Goal: Information Seeking & Learning: Check status

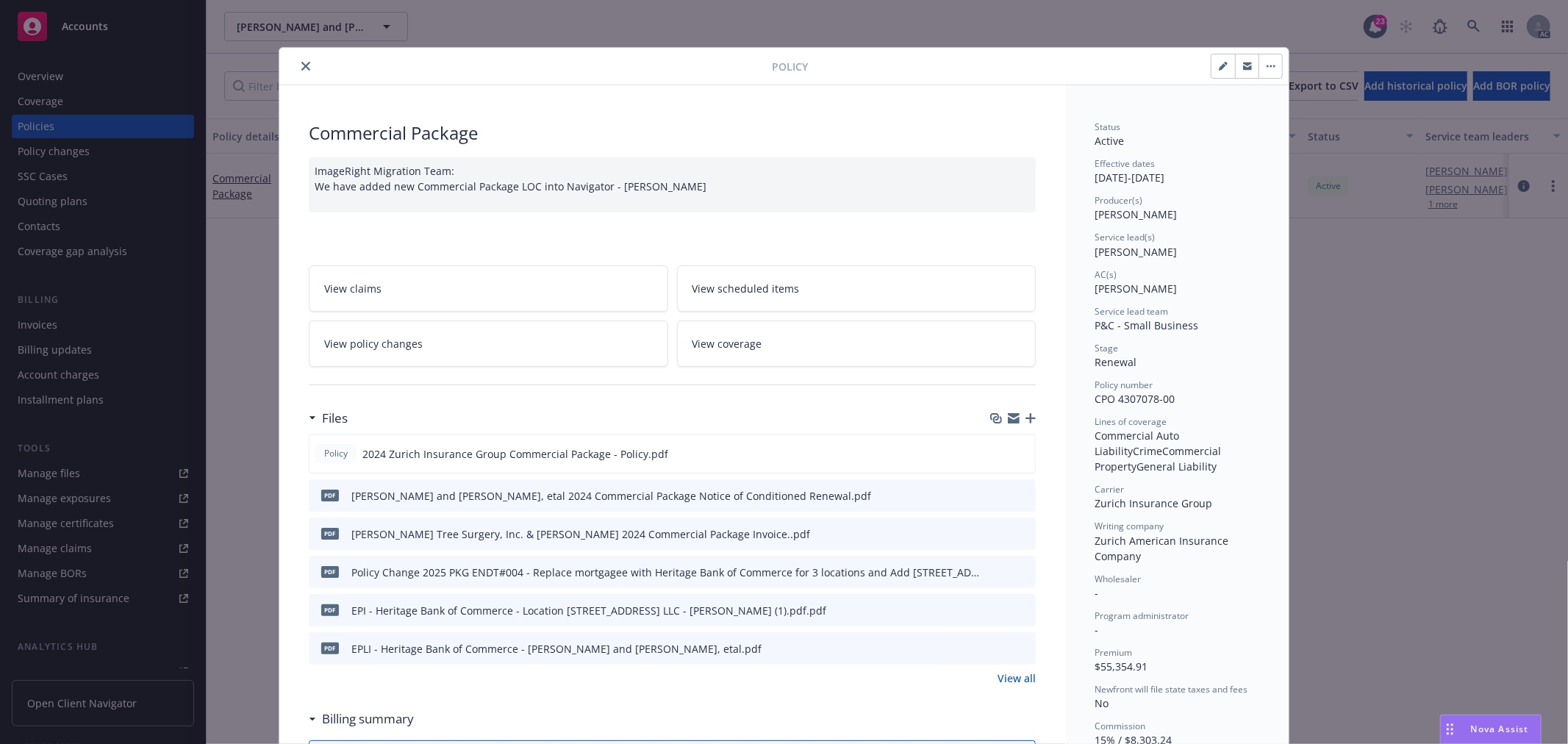
click at [993, 571] on icon "download file" at bounding box center [997, 570] width 10 height 9
click at [1023, 678] on link "View all" at bounding box center [1016, 678] width 38 height 15
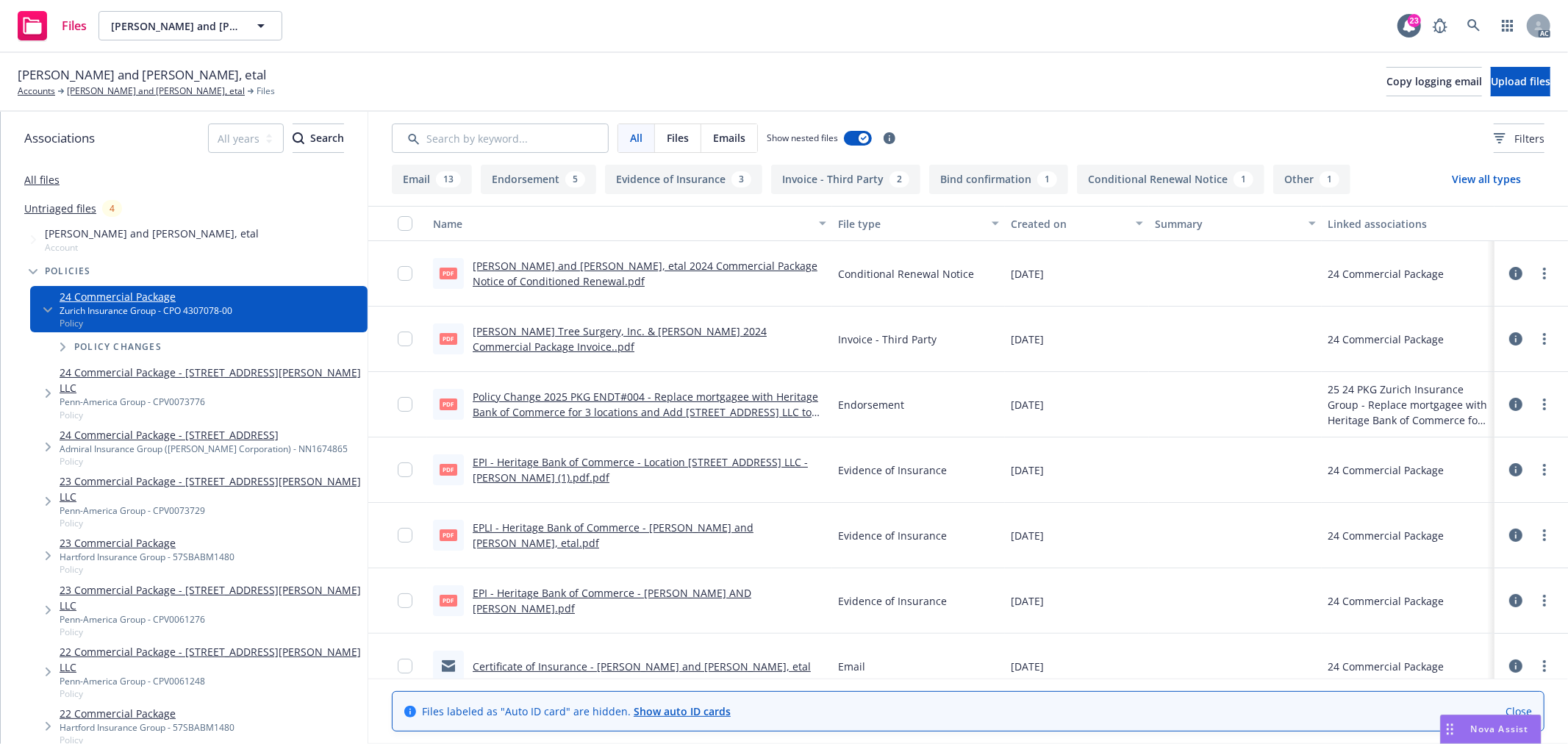
click at [537, 184] on button "Endorsement 5" at bounding box center [539, 179] width 116 height 30
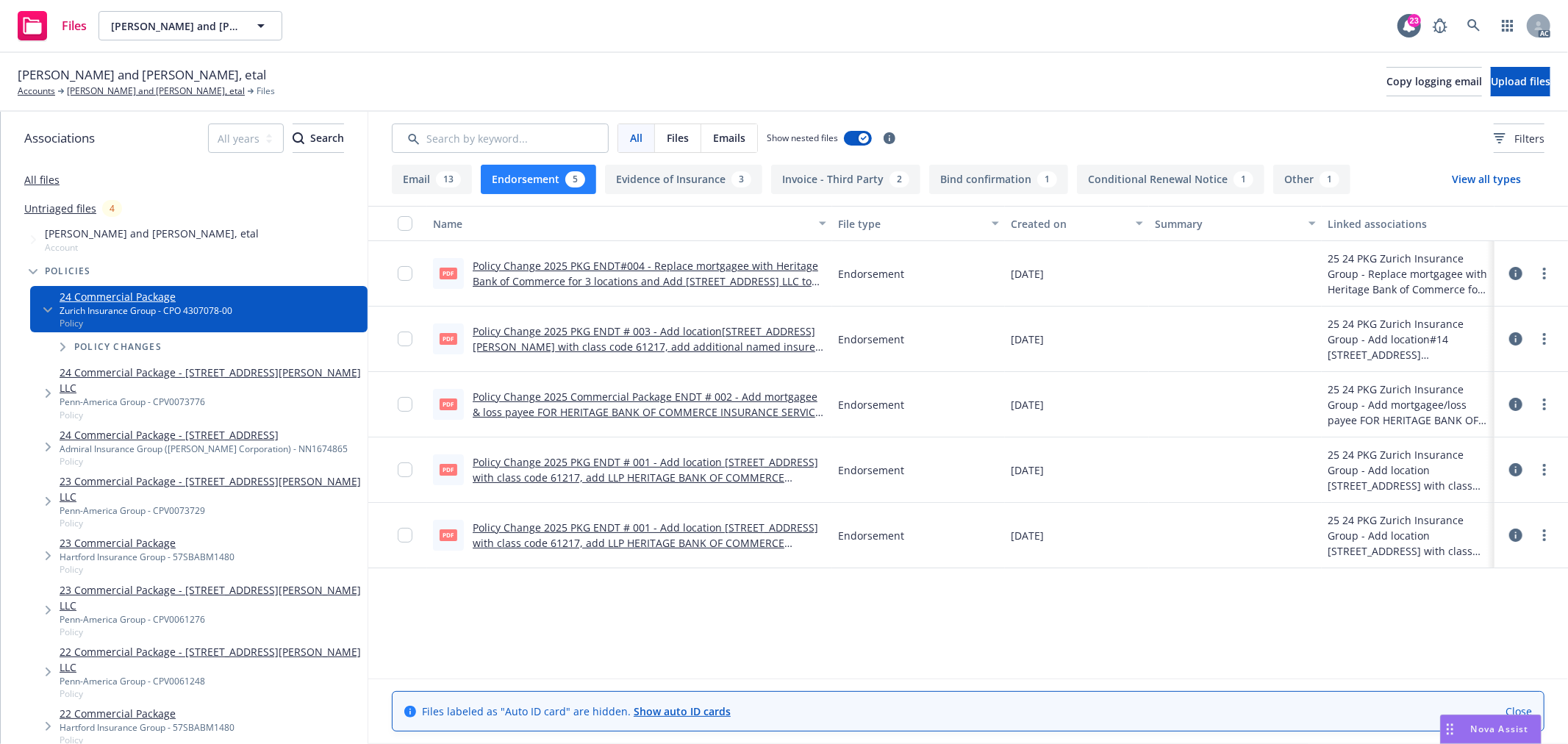
click at [715, 465] on link "Policy Change 2025 PKG ENDT # 001 - Add location 710 DRAKE STREET with class co…" at bounding box center [645, 485] width 345 height 60
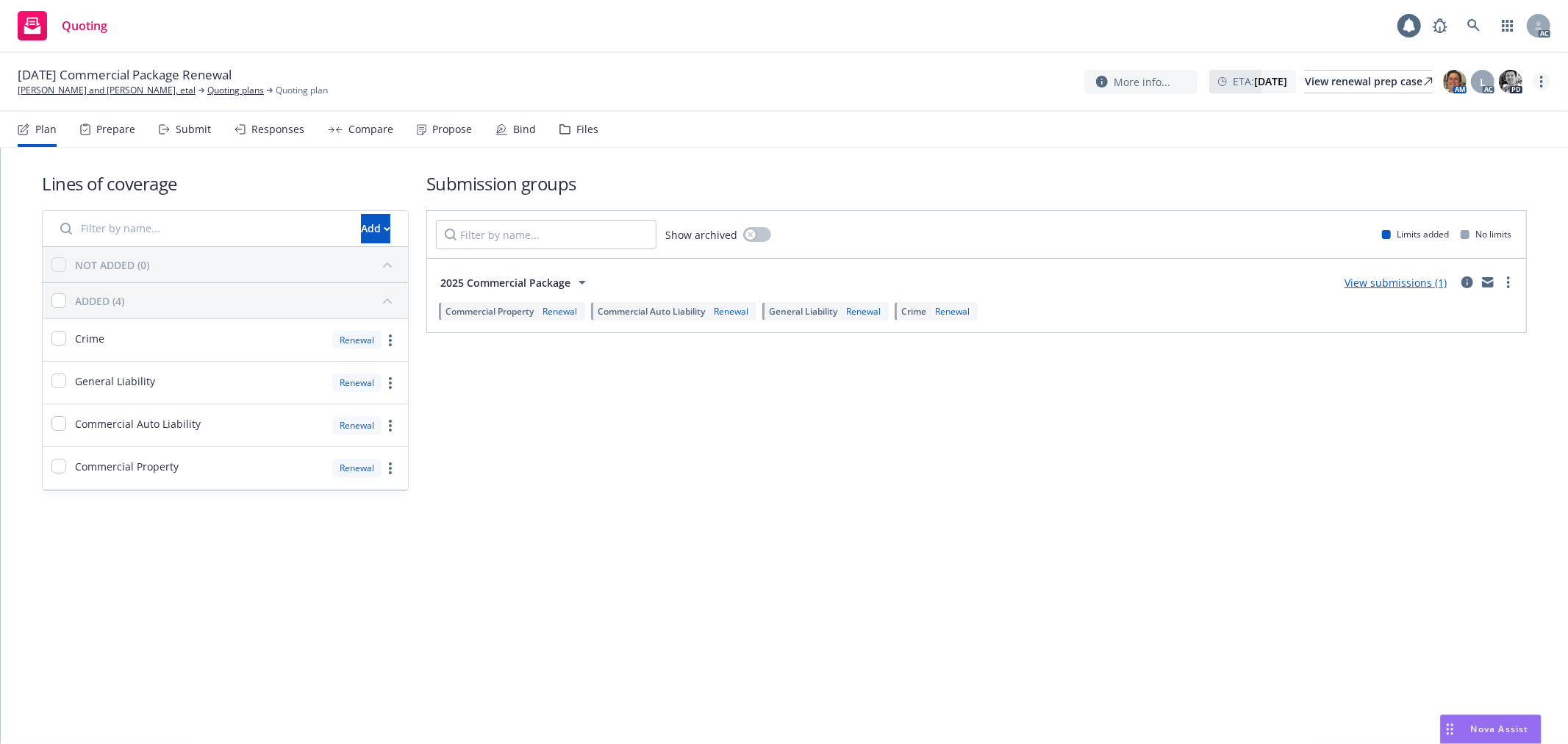
click at [1540, 81] on circle "more" at bounding box center [1541, 81] width 3 height 3
click at [1457, 113] on link "Copy logging email" at bounding box center [1468, 112] width 164 height 30
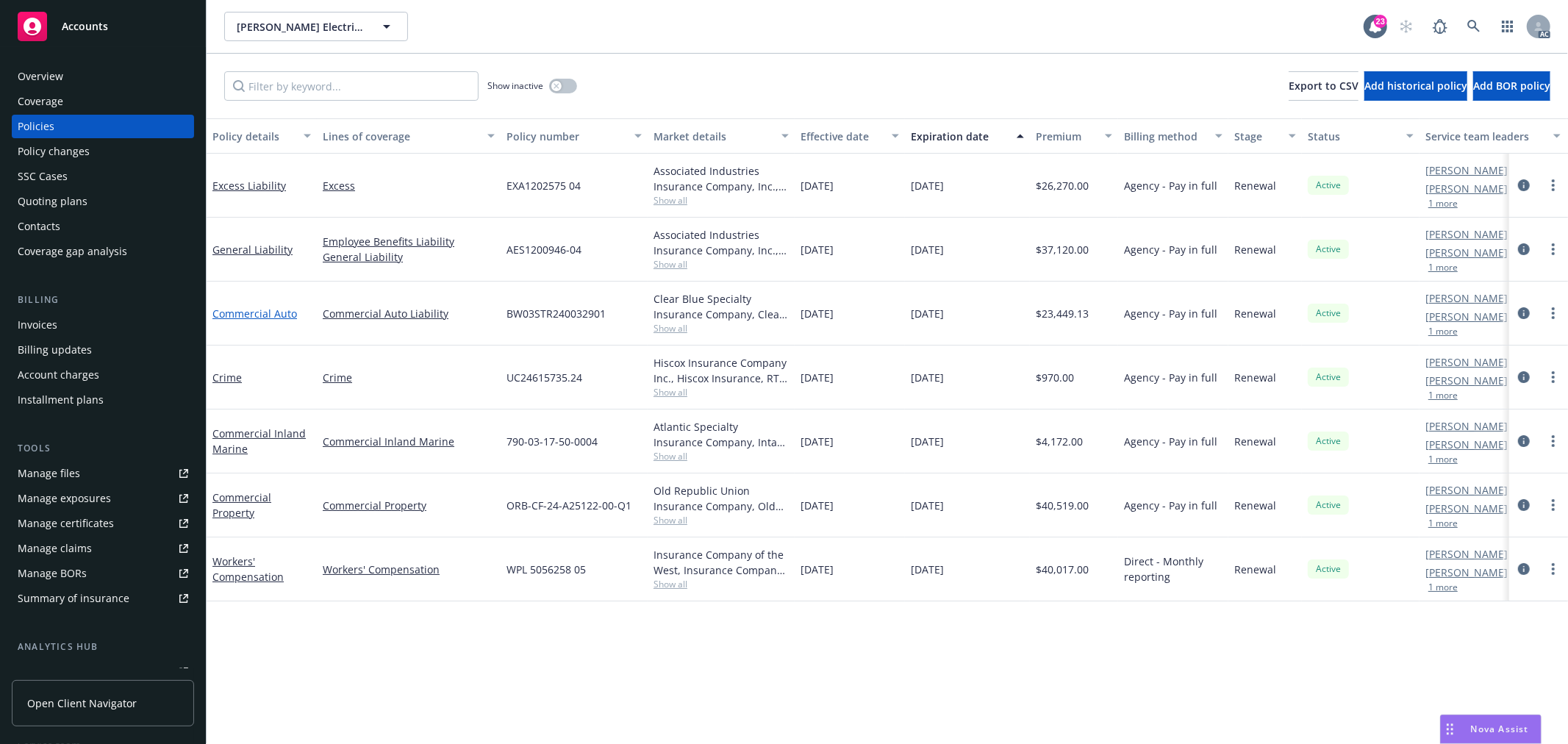
click at [257, 313] on link "Commercial Auto" at bounding box center [254, 313] width 84 height 14
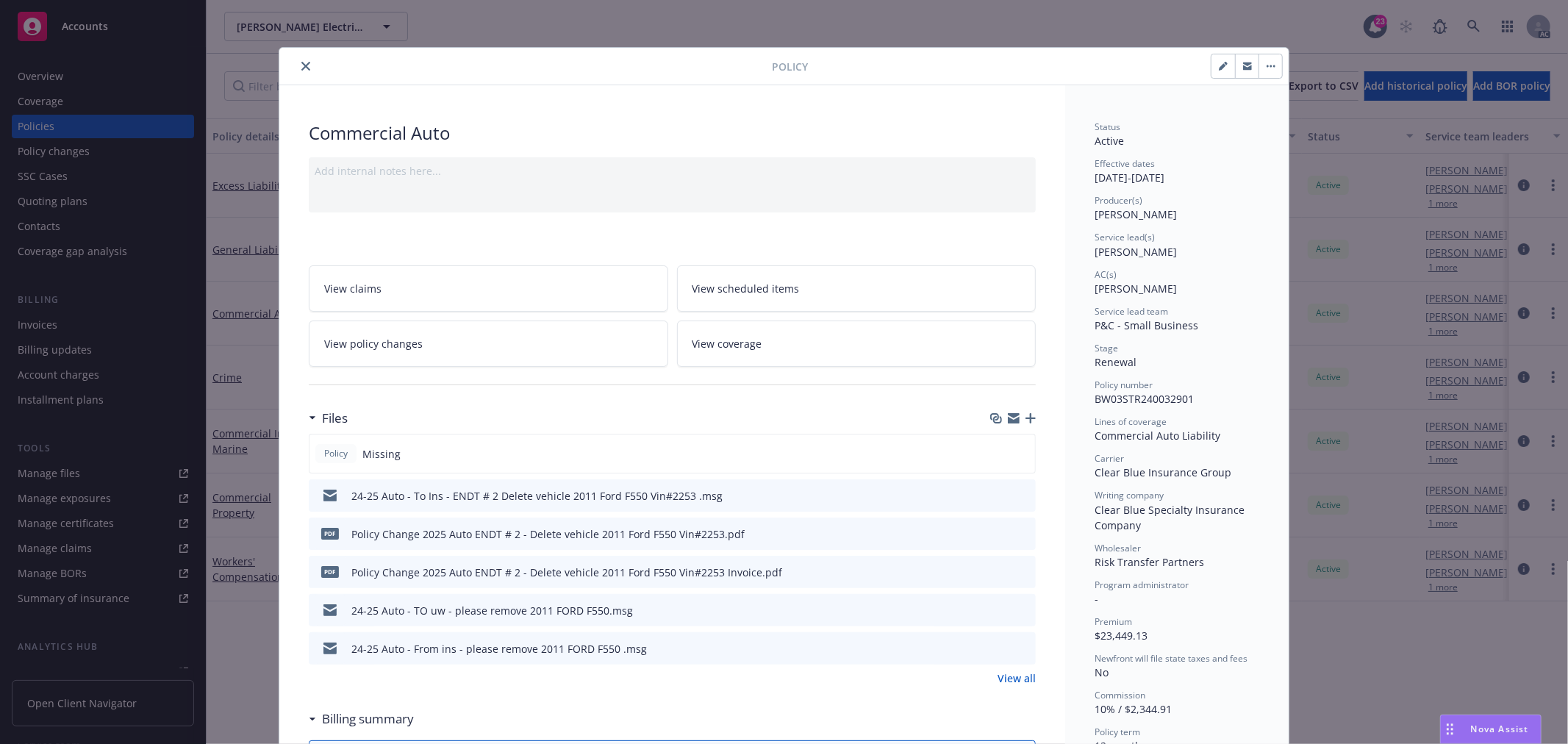
click at [237, 628] on div "Policy Commercial Auto Add internal notes here... View claims View scheduled it…" at bounding box center [784, 372] width 1568 height 744
click at [304, 62] on icon "close" at bounding box center [306, 66] width 9 height 9
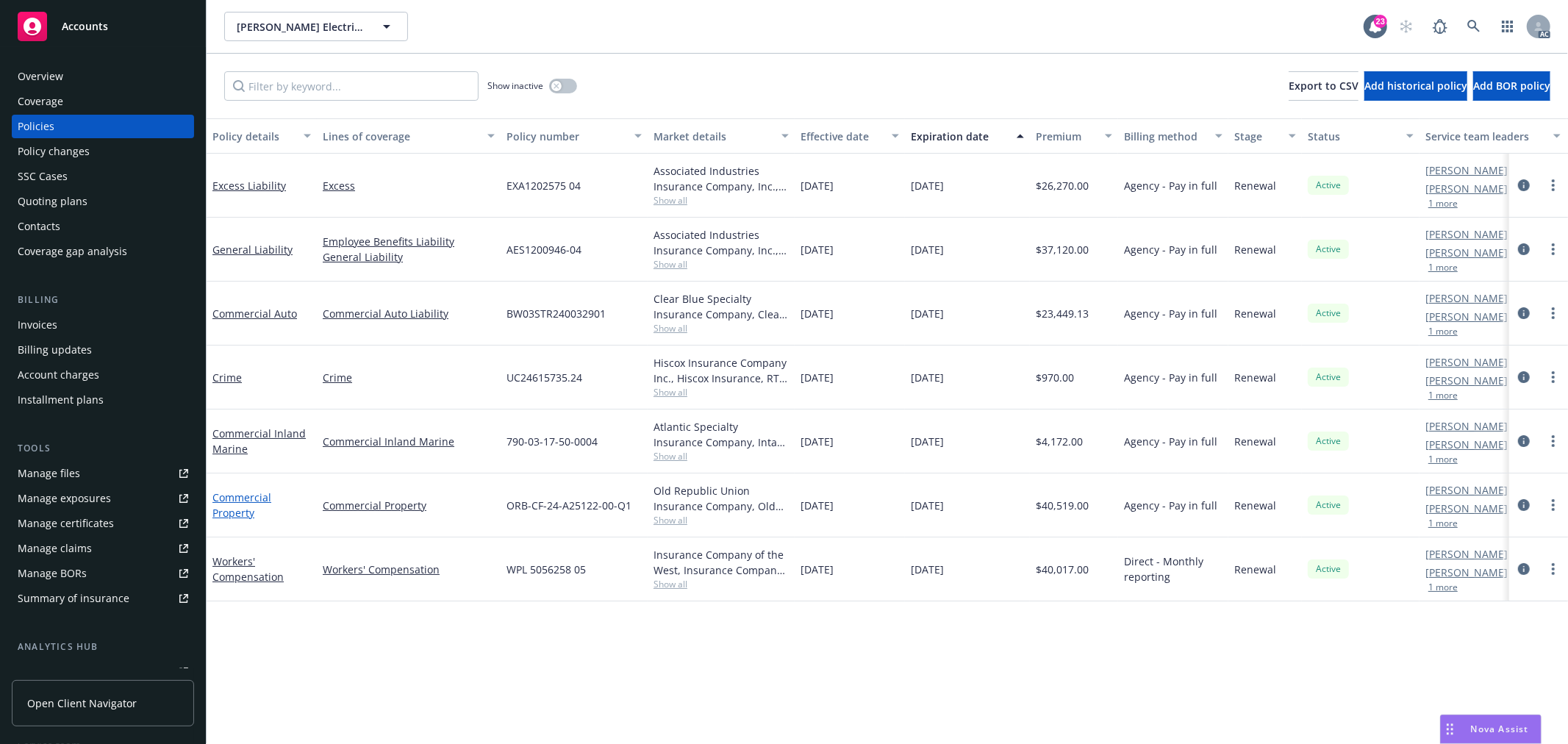
click at [243, 501] on link "Commercial Property" at bounding box center [241, 504] width 59 height 30
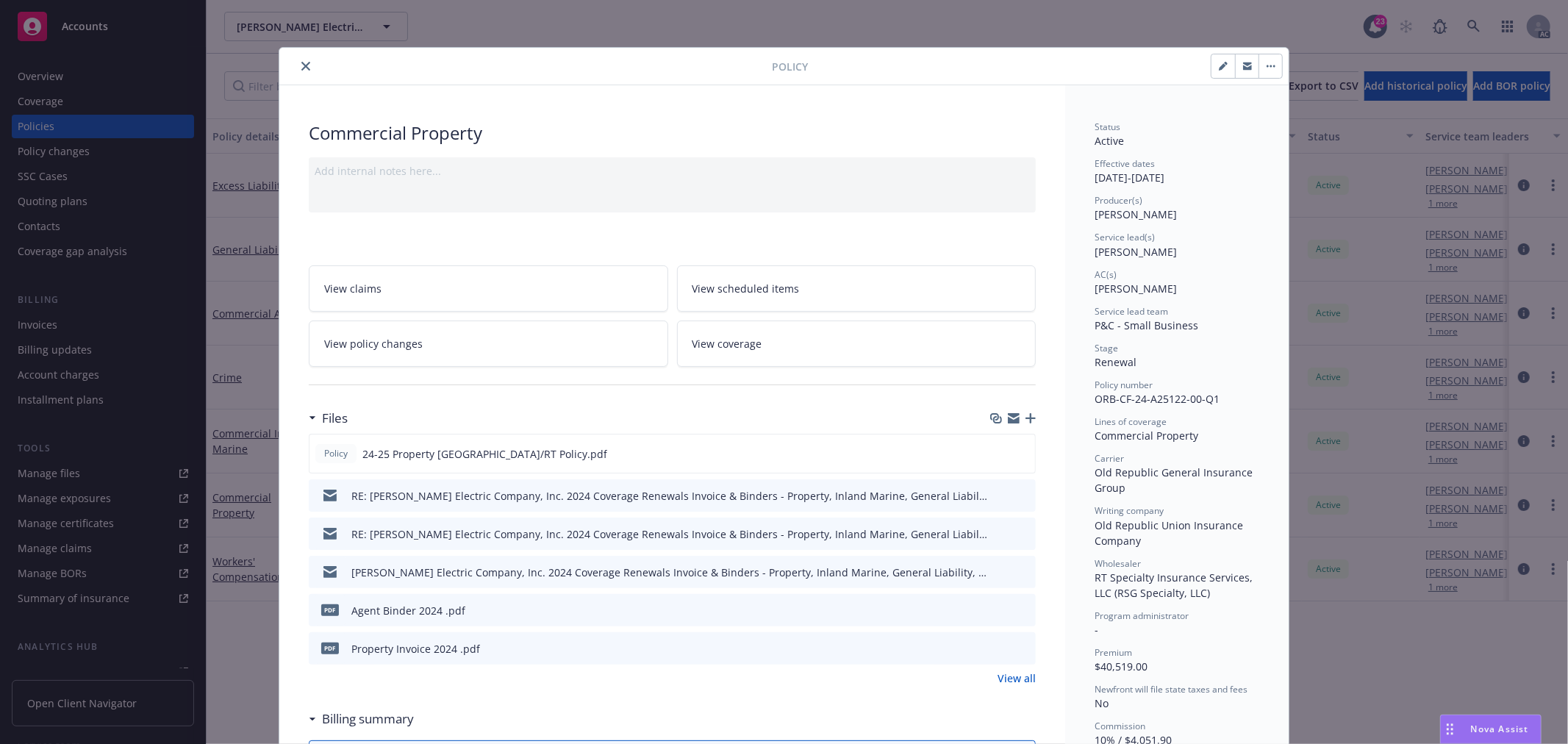
click at [301, 67] on icon "close" at bounding box center [306, 66] width 9 height 9
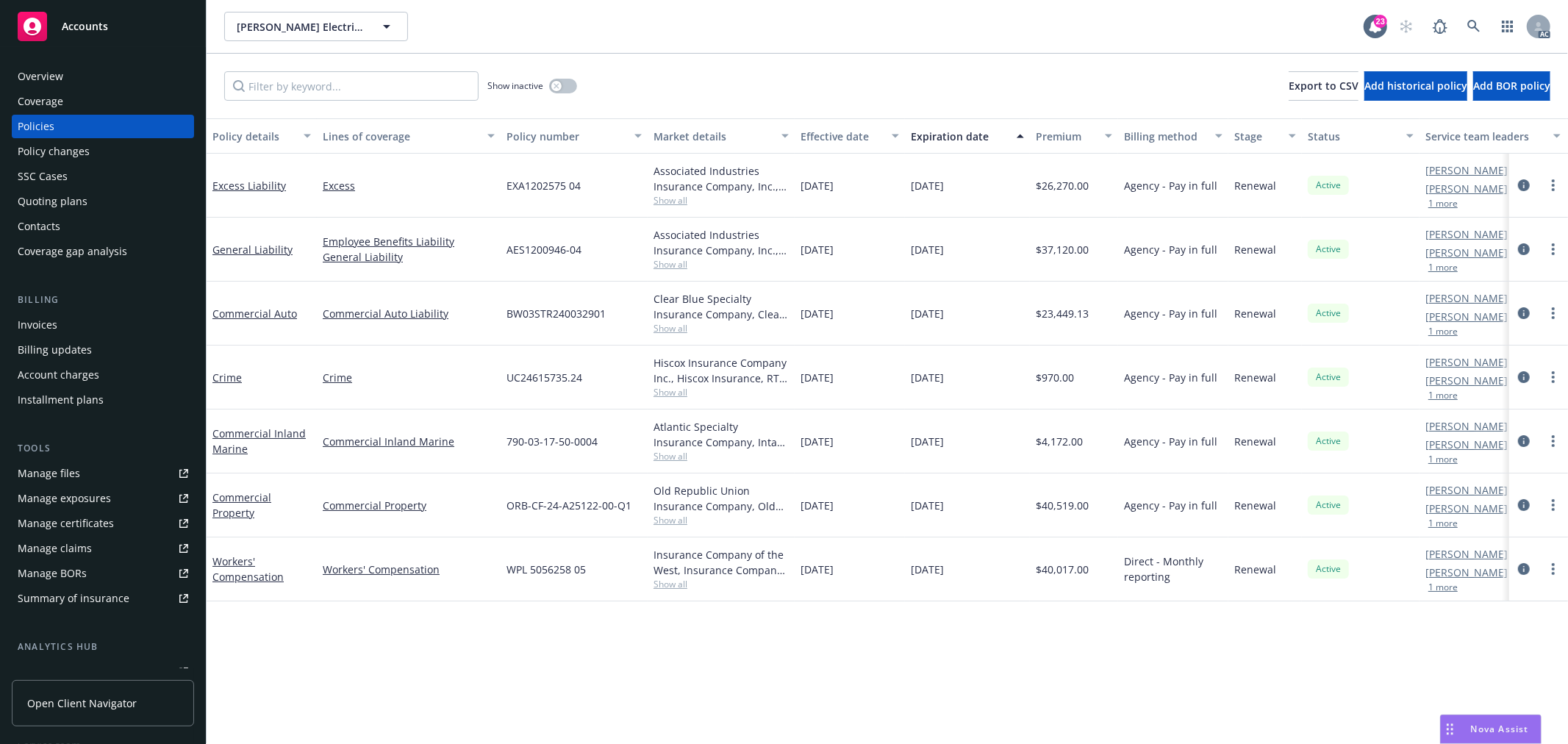
click at [674, 526] on span "Show all" at bounding box center [721, 520] width 135 height 12
click at [926, 654] on div "Policy details Lines of coverage Policy number Market details Effective date Ex…" at bounding box center [886, 431] width 1361 height 625
click at [258, 434] on link "Commercial Inland Marine" at bounding box center [259, 440] width 94 height 30
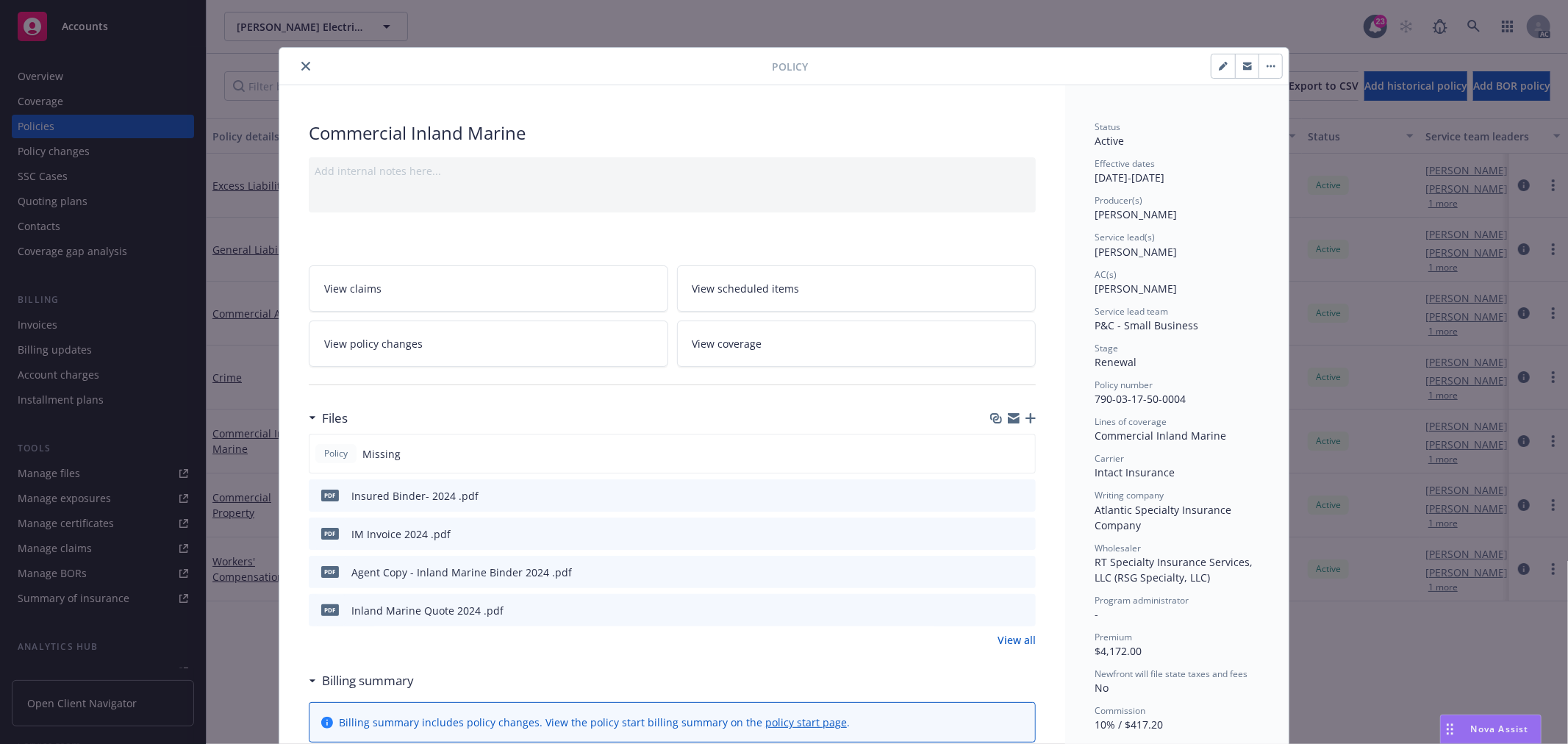
click at [306, 70] on button "close" at bounding box center [305, 65] width 17 height 17
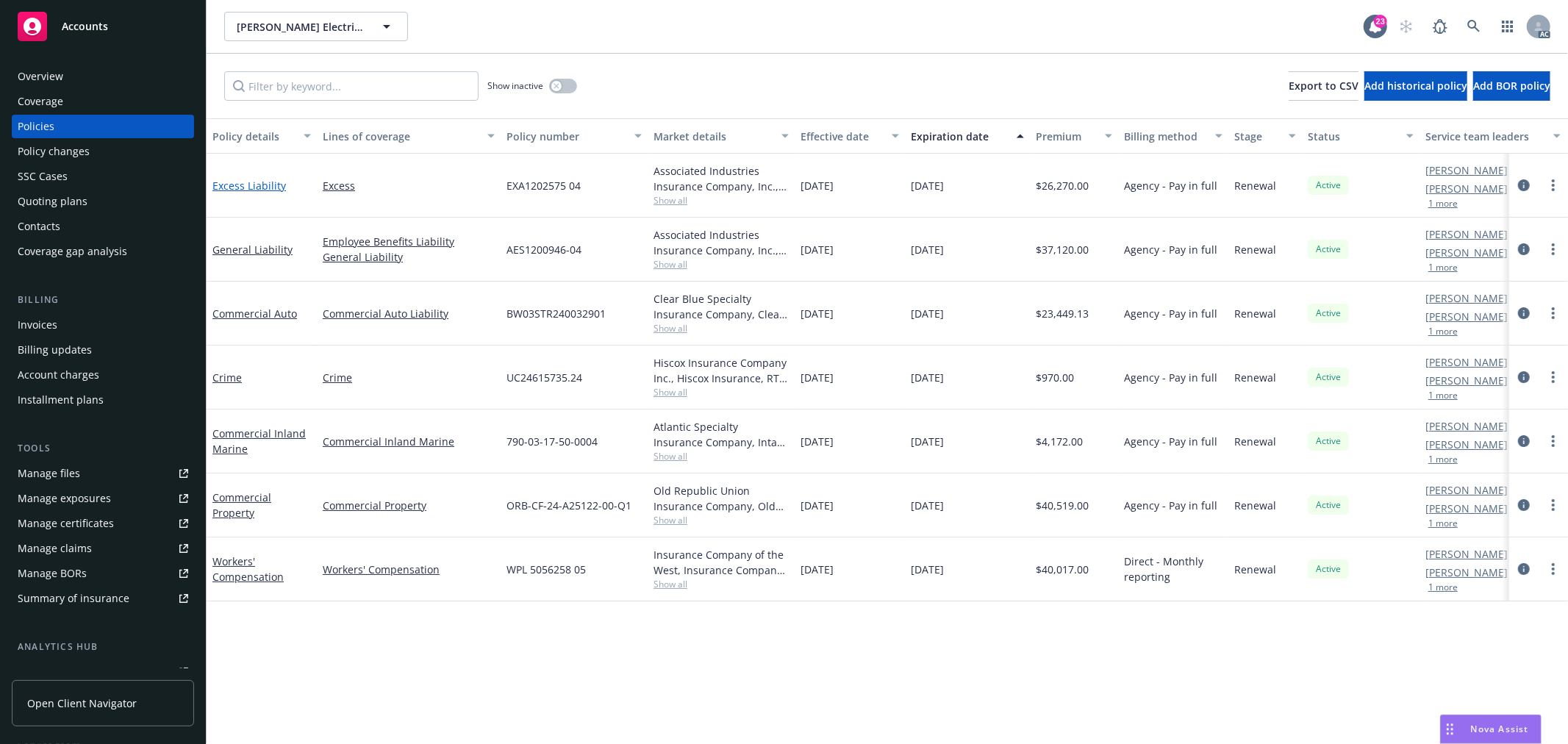
click at [262, 180] on link "Excess Liability" at bounding box center [249, 186] width 74 height 14
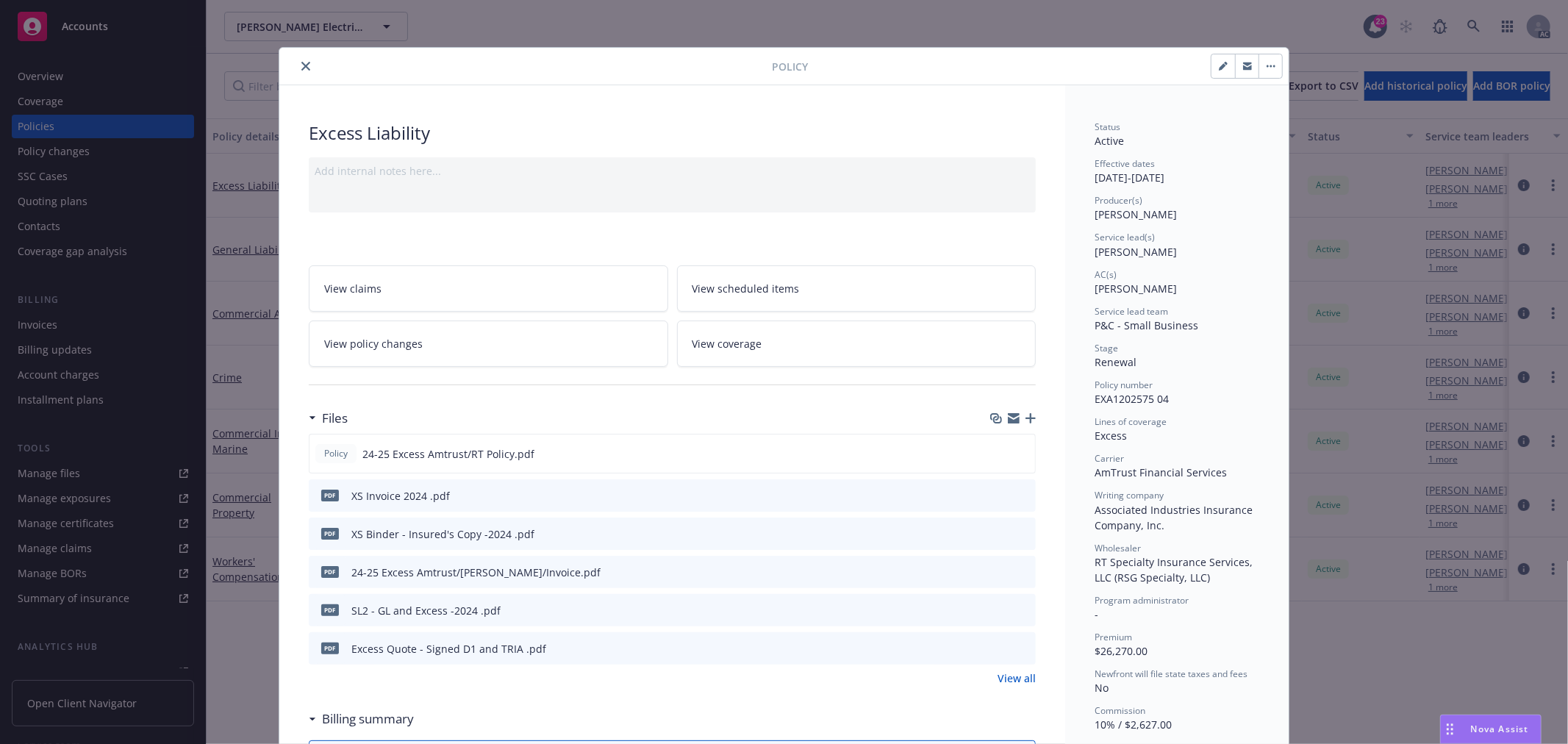
click at [301, 68] on icon "close" at bounding box center [306, 66] width 9 height 9
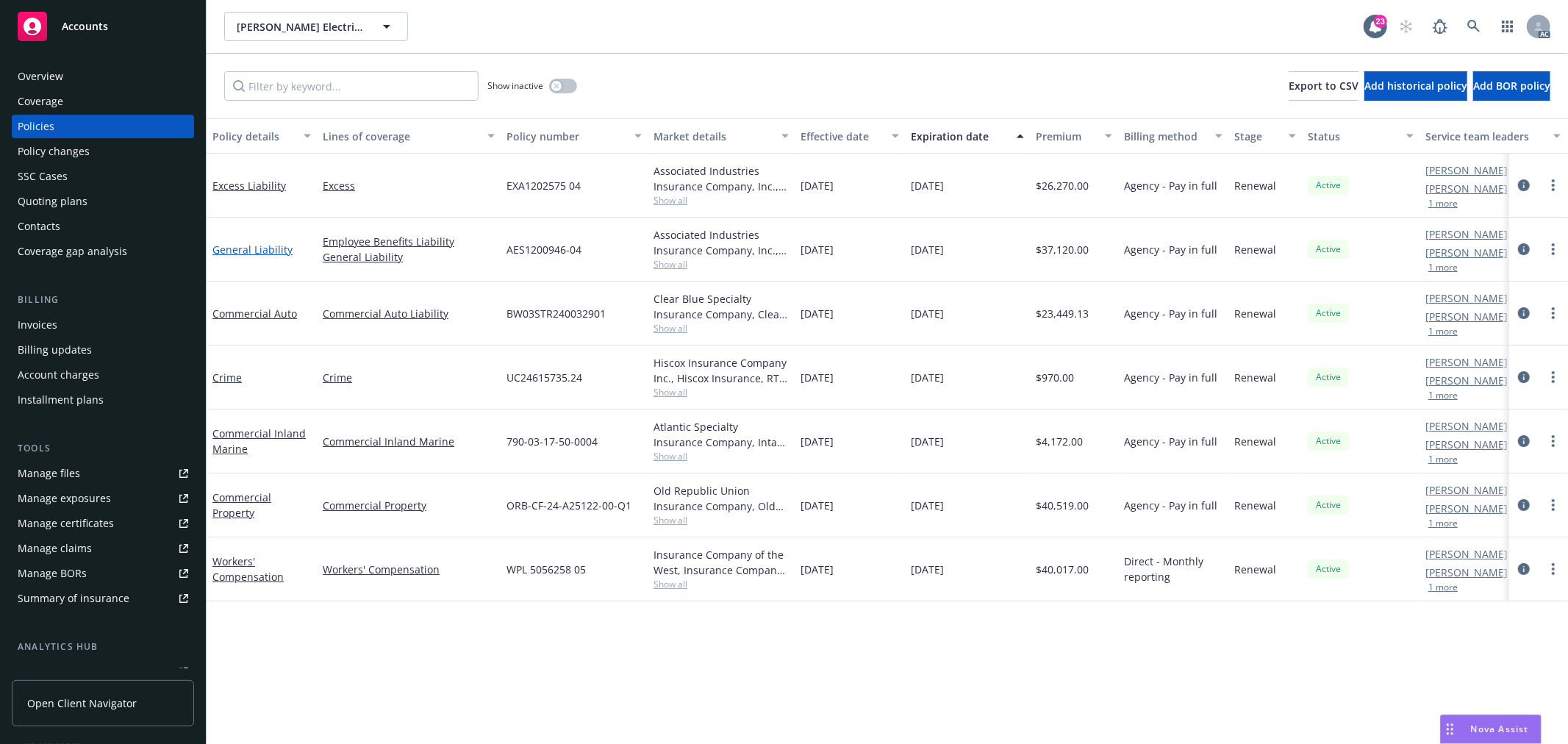
click at [259, 246] on link "General Liability" at bounding box center [252, 250] width 80 height 14
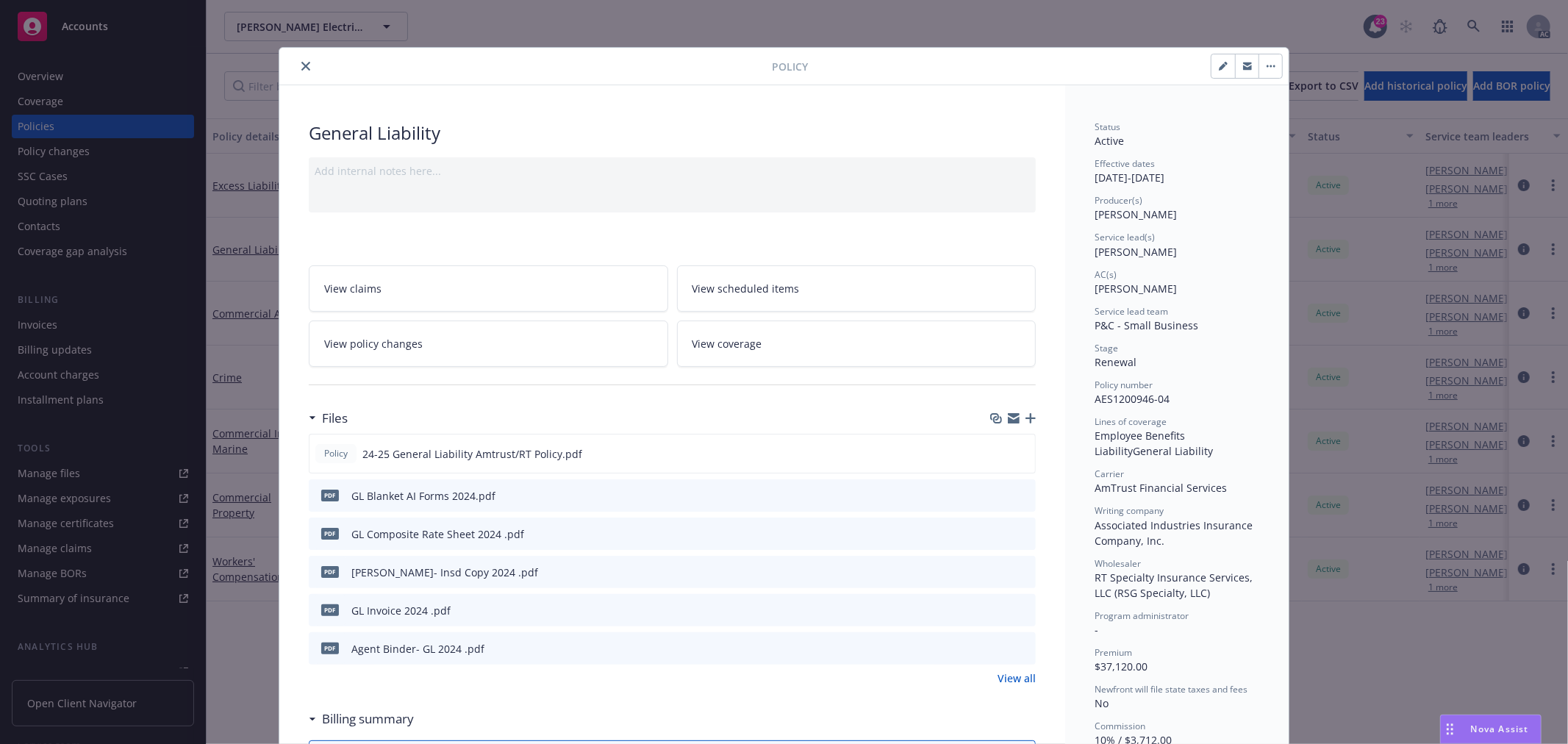
click at [253, 672] on div "Policy General Liability Add internal notes here... View claims View scheduled …" at bounding box center [784, 372] width 1568 height 744
click at [247, 660] on div "Policy General Liability Add internal notes here... View claims View scheduled …" at bounding box center [784, 372] width 1568 height 744
click at [301, 62] on icon "close" at bounding box center [306, 66] width 9 height 9
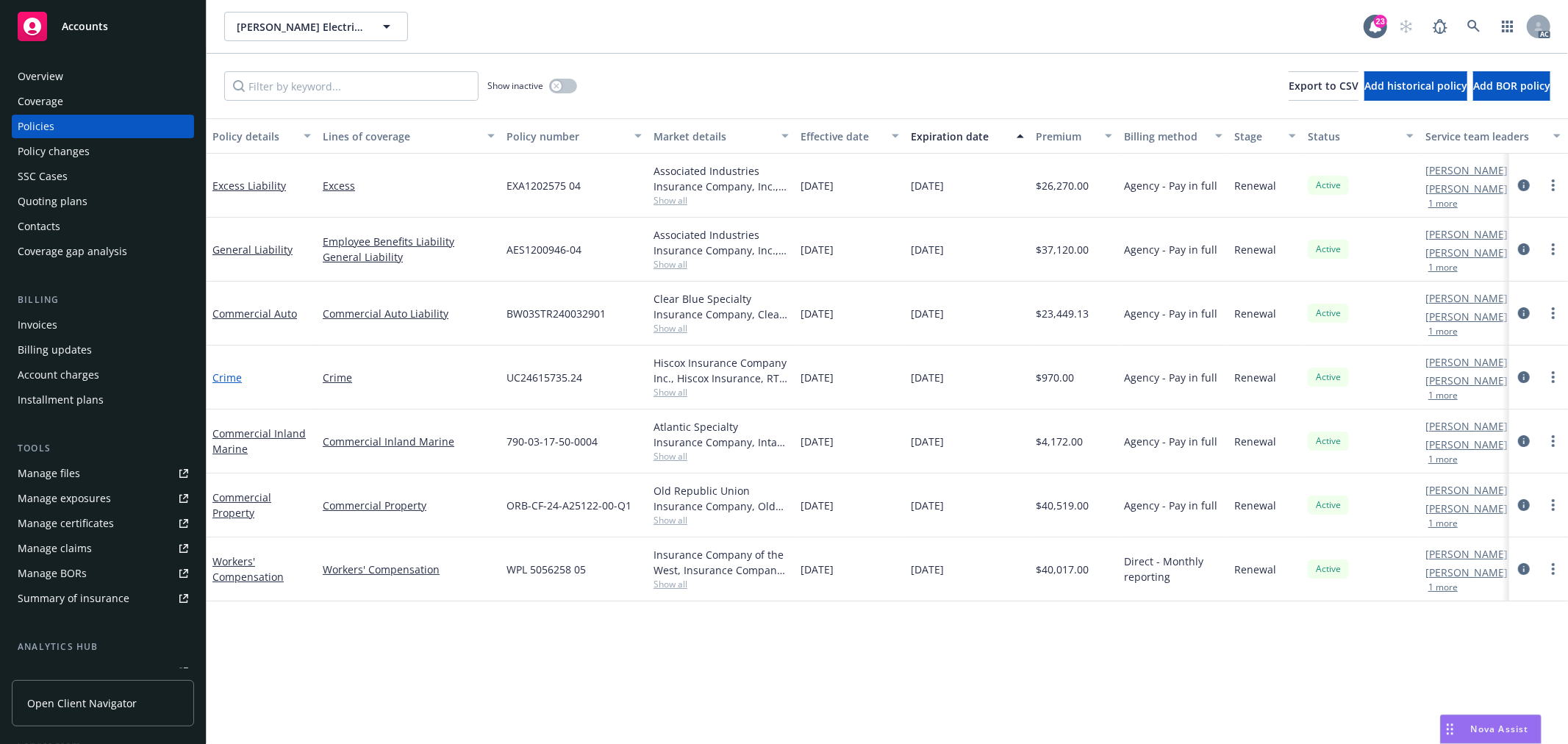
click at [225, 377] on link "Crime" at bounding box center [227, 377] width 30 height 14
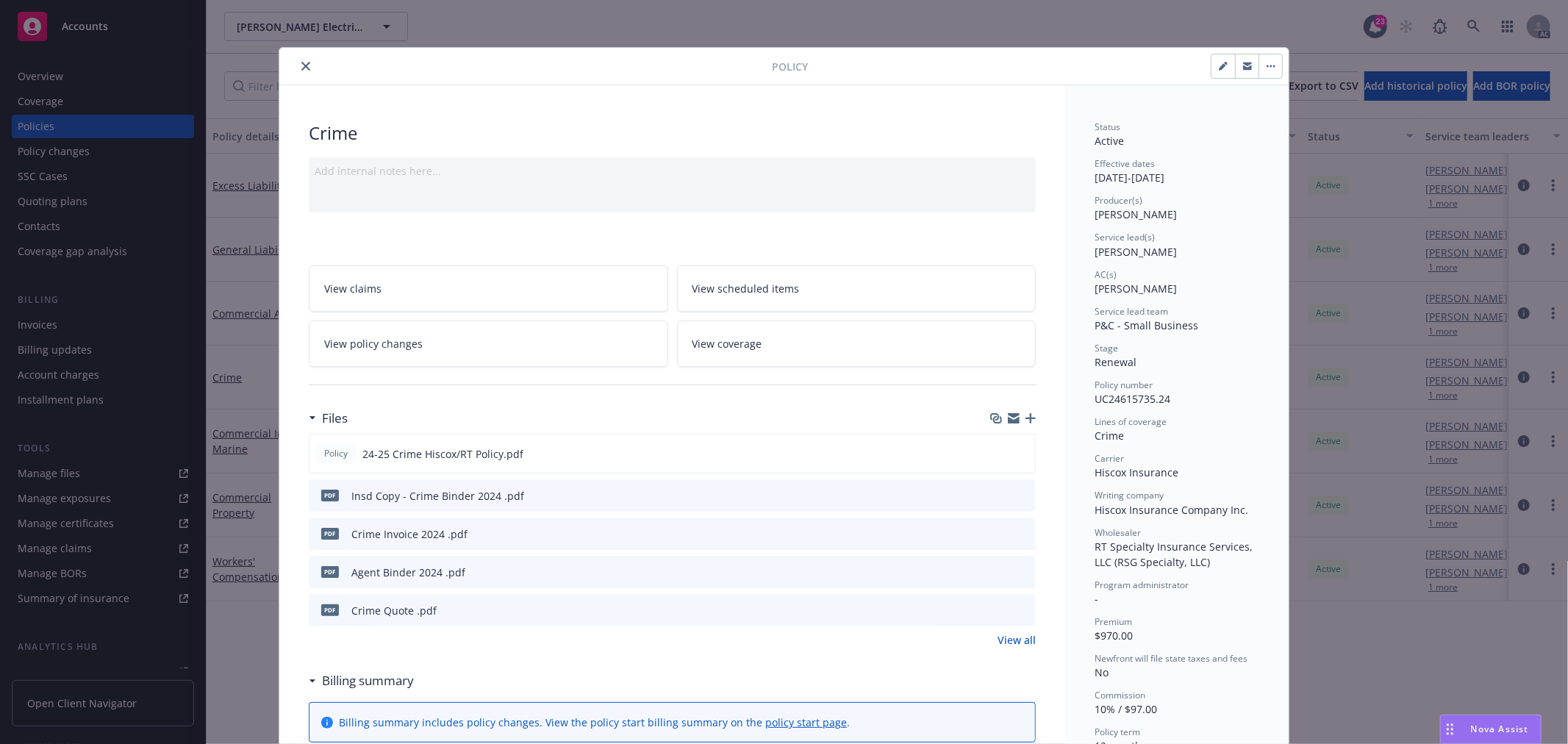
click at [233, 641] on div "Policy Crime Add internal notes here... View claims View scheduled items View p…" at bounding box center [784, 372] width 1568 height 744
click at [301, 65] on icon "close" at bounding box center [306, 66] width 9 height 9
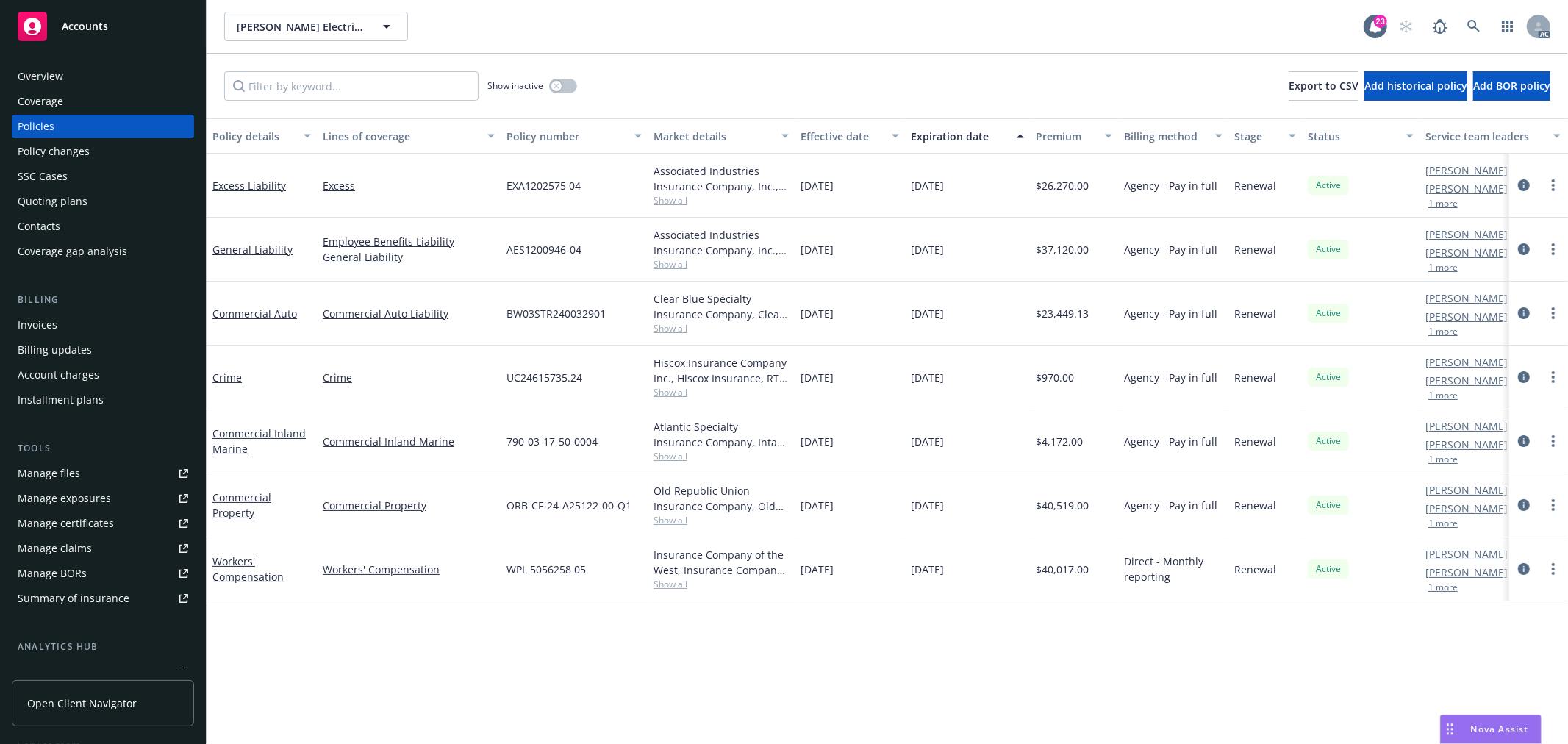
click at [675, 459] on span "Show all" at bounding box center [721, 456] width 135 height 12
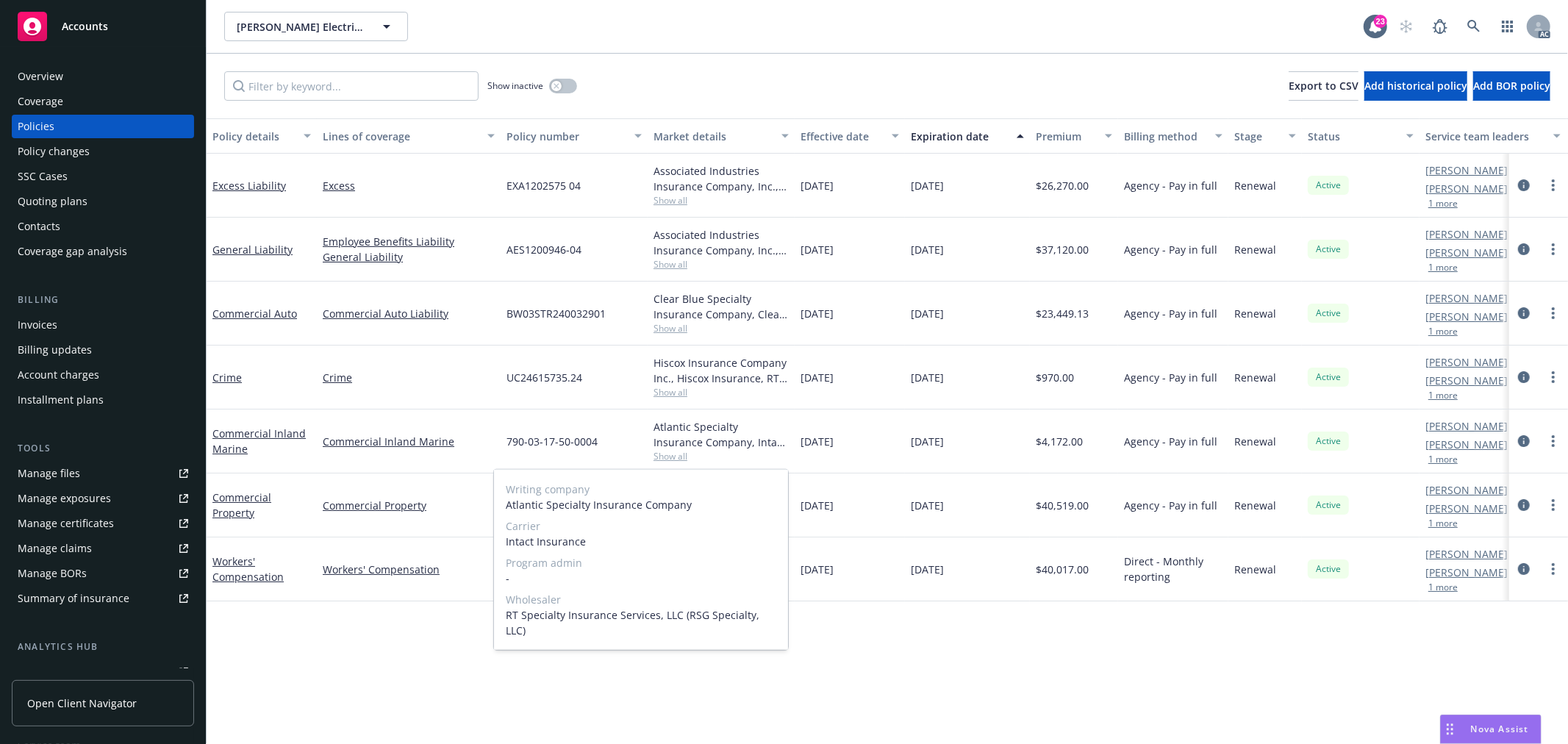
click at [679, 459] on span "Show all" at bounding box center [721, 456] width 135 height 12
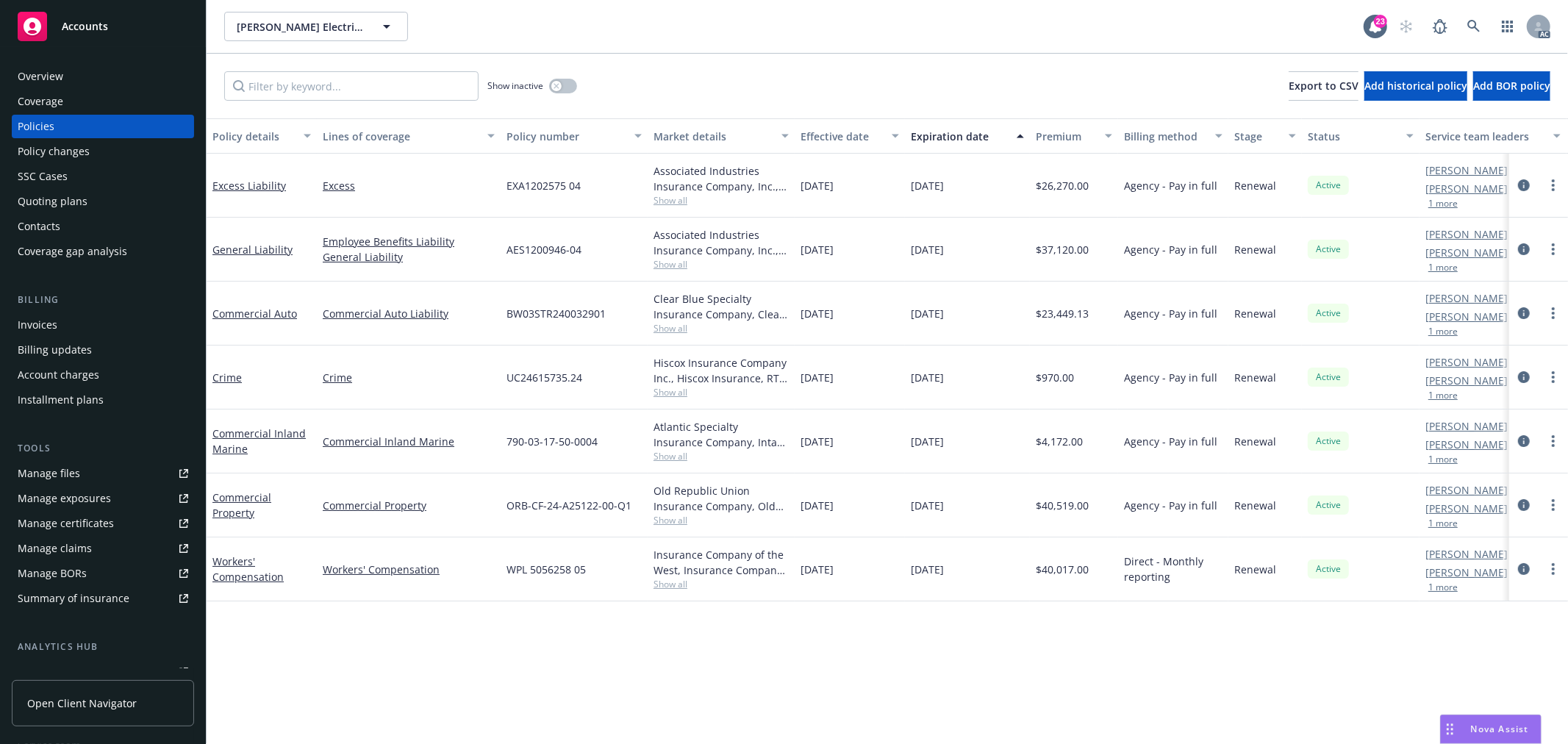
click at [679, 459] on span "Show all" at bounding box center [721, 456] width 135 height 12
click at [272, 439] on link "Commercial Inland Marine" at bounding box center [259, 440] width 94 height 30
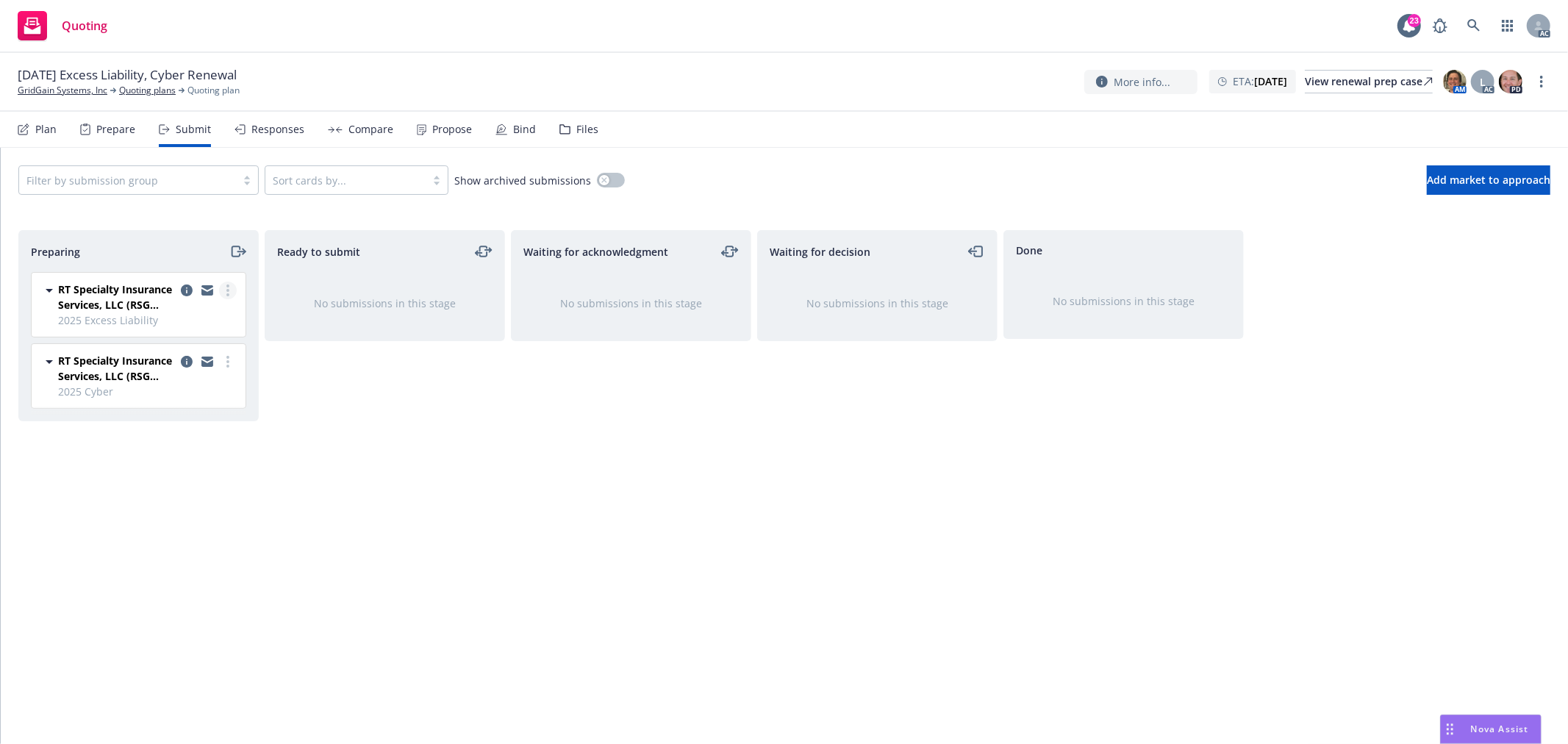
click at [235, 287] on link "more" at bounding box center [227, 290] width 17 height 17
click at [173, 413] on span "Add accepted decision" at bounding box center [162, 409] width 147 height 14
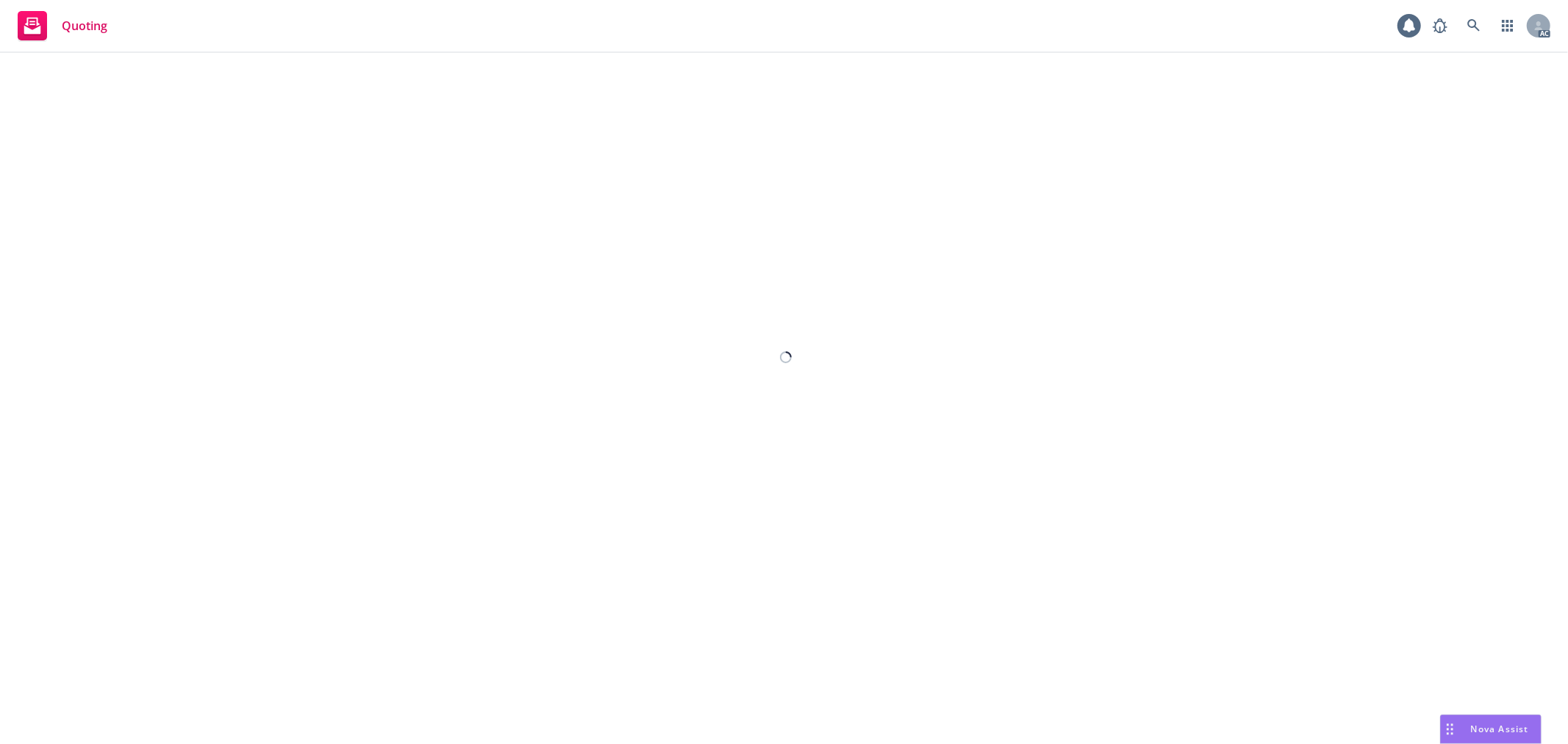
select select "12"
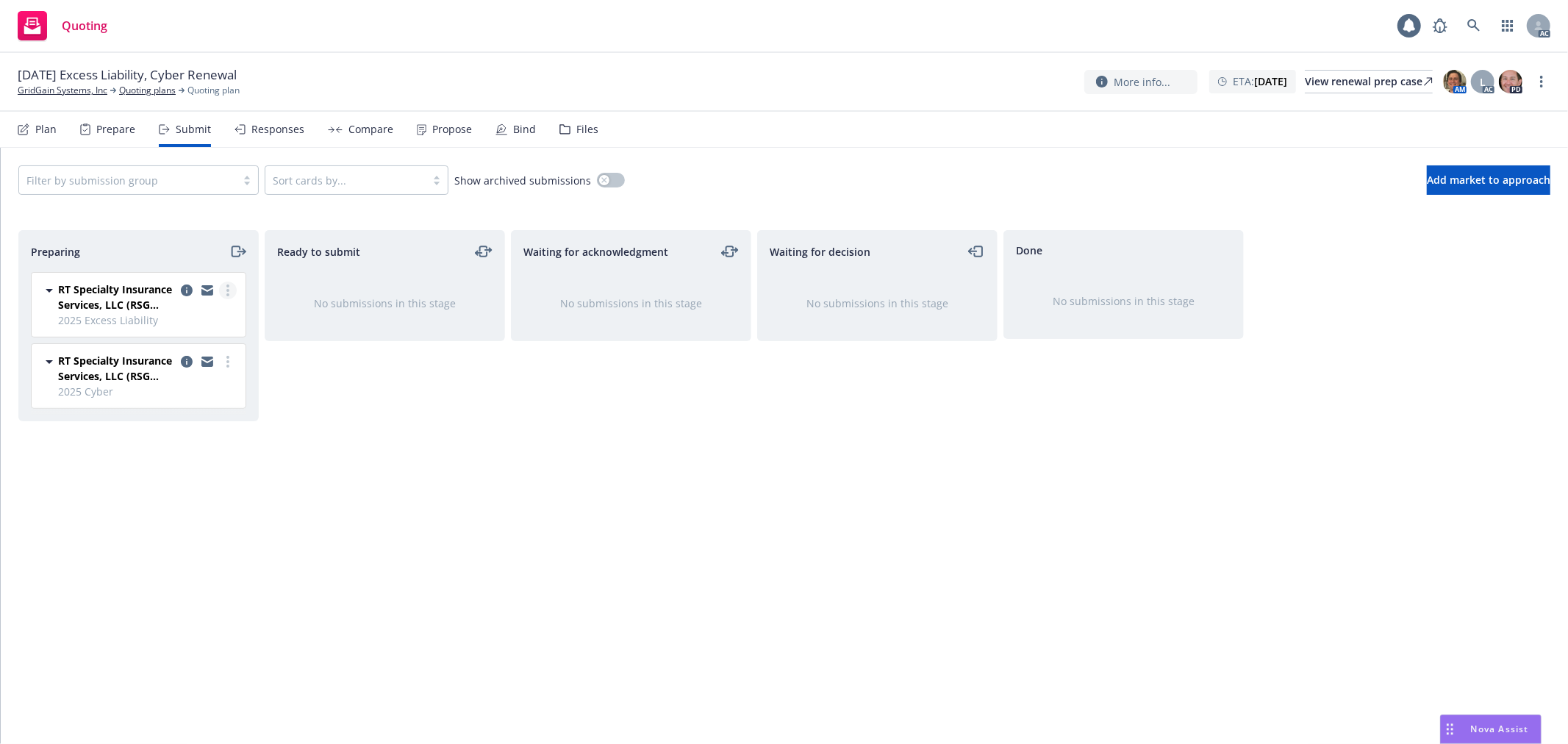
click at [230, 288] on link "more" at bounding box center [227, 290] width 17 height 17
click at [187, 353] on span "Log acknowledgement" at bounding box center [161, 350] width 145 height 14
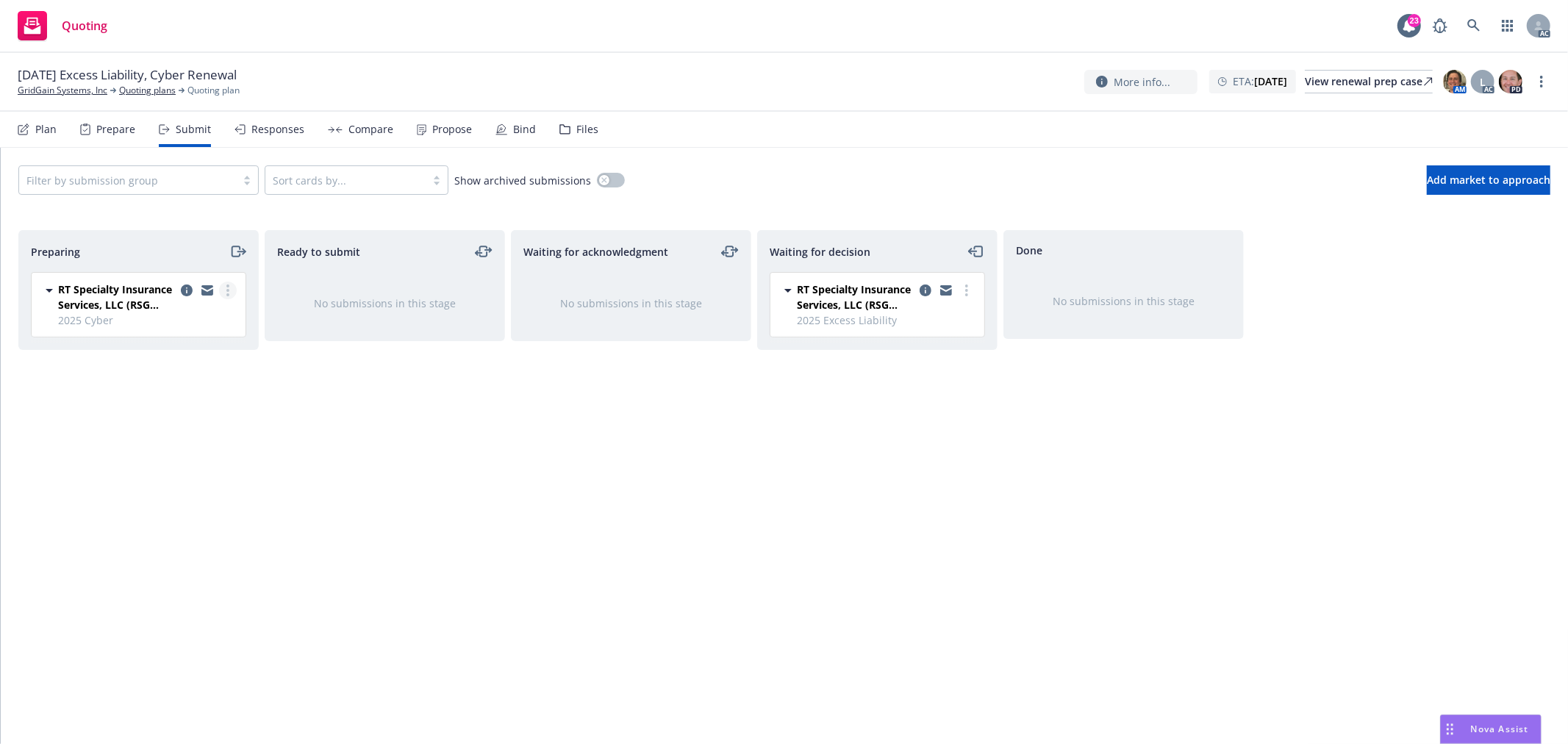
click at [228, 287] on circle "more" at bounding box center [228, 286] width 3 height 3
click at [195, 357] on link "Log acknowledgement" at bounding box center [162, 351] width 147 height 30
